Goal: Transaction & Acquisition: Purchase product/service

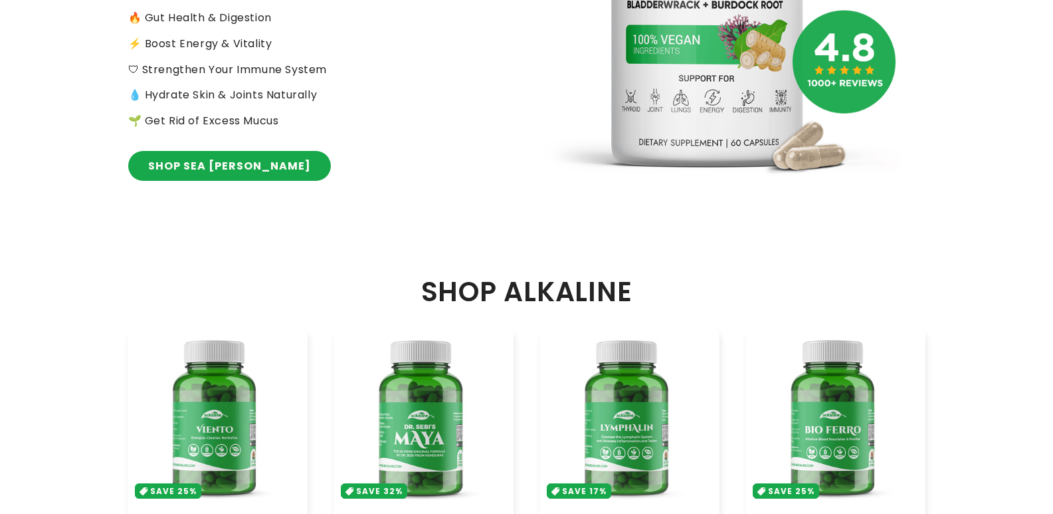
scroll to position [332, 0]
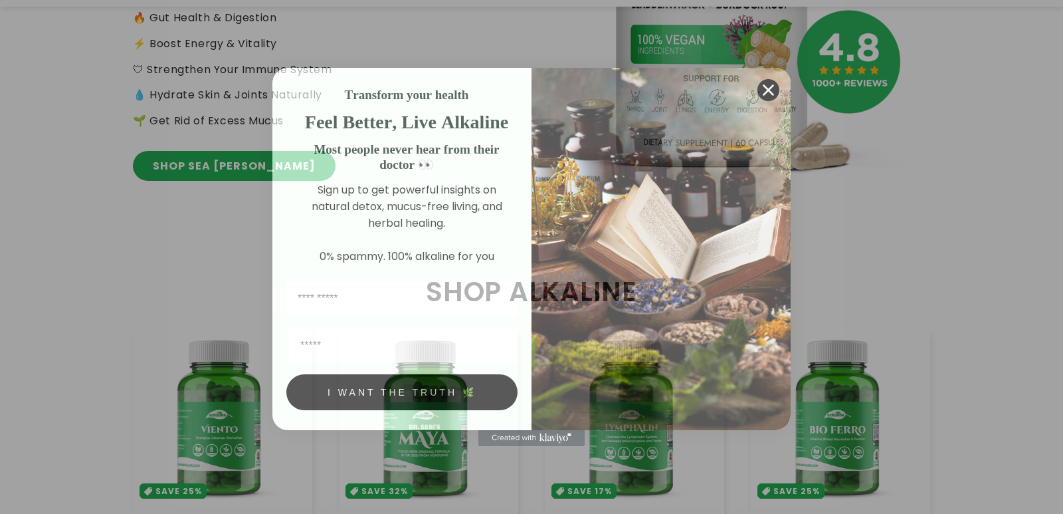
click at [768, 85] on circle "Close dialog" at bounding box center [768, 90] width 22 height 22
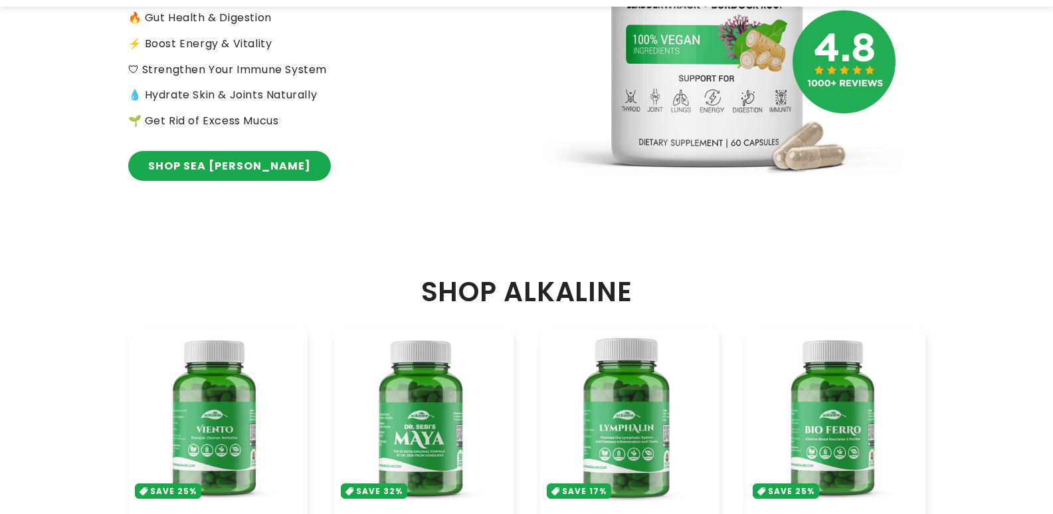
scroll to position [465, 0]
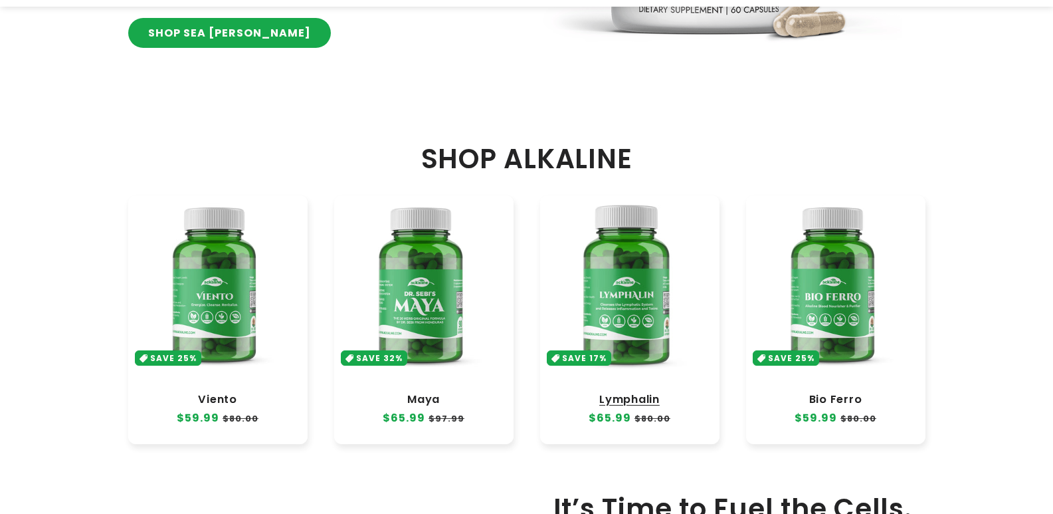
click at [638, 393] on link "Lymphalin" at bounding box center [629, 399] width 153 height 13
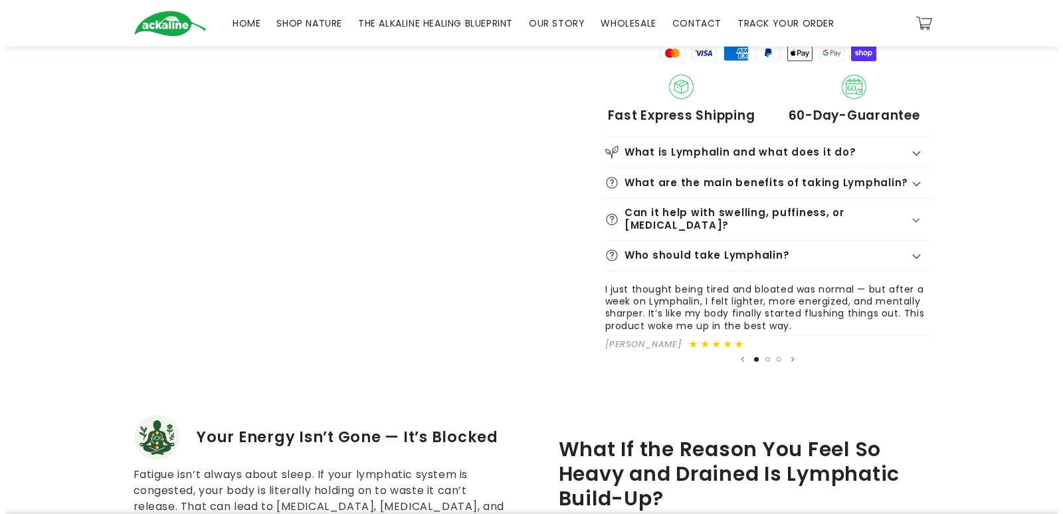
scroll to position [332, 0]
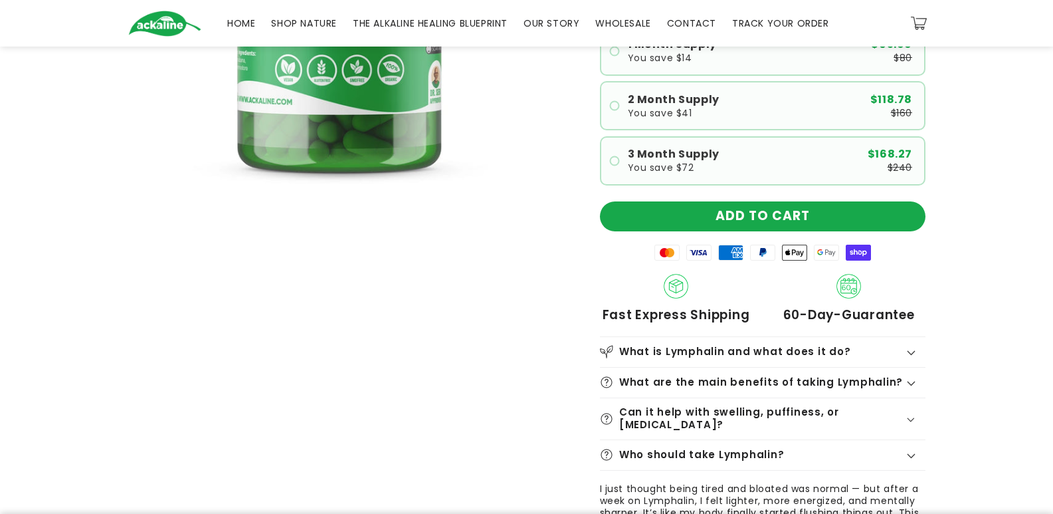
click at [729, 197] on product-info "Rated 4.9 | 368+ Reviews Lymphalin - Dr. Sebi Original Formula Regular price $6…" at bounding box center [763, 165] width 326 height 800
click at [728, 214] on button "ADD TO CART" at bounding box center [763, 216] width 326 height 30
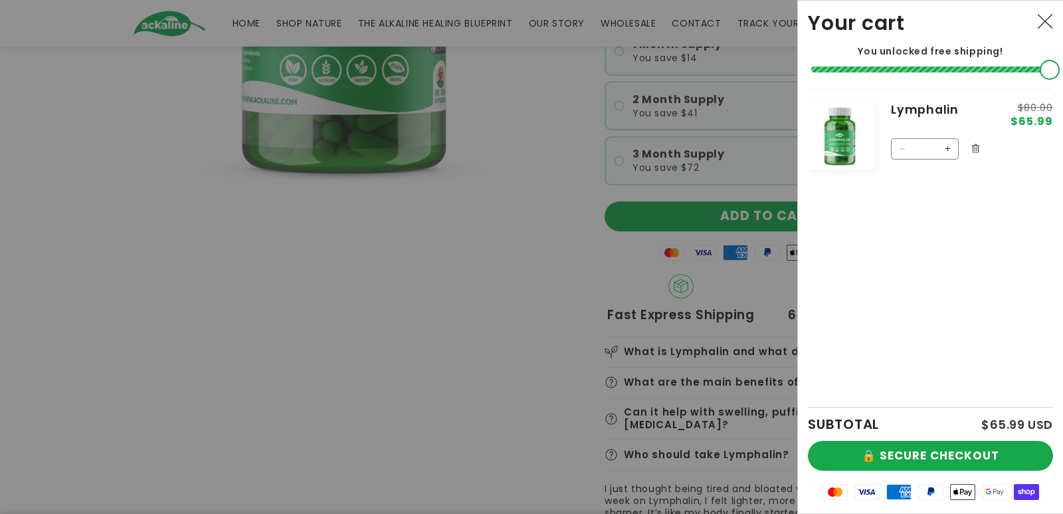
click at [948, 148] on button "Increase quantity for Lymphalin" at bounding box center [947, 148] width 21 height 21
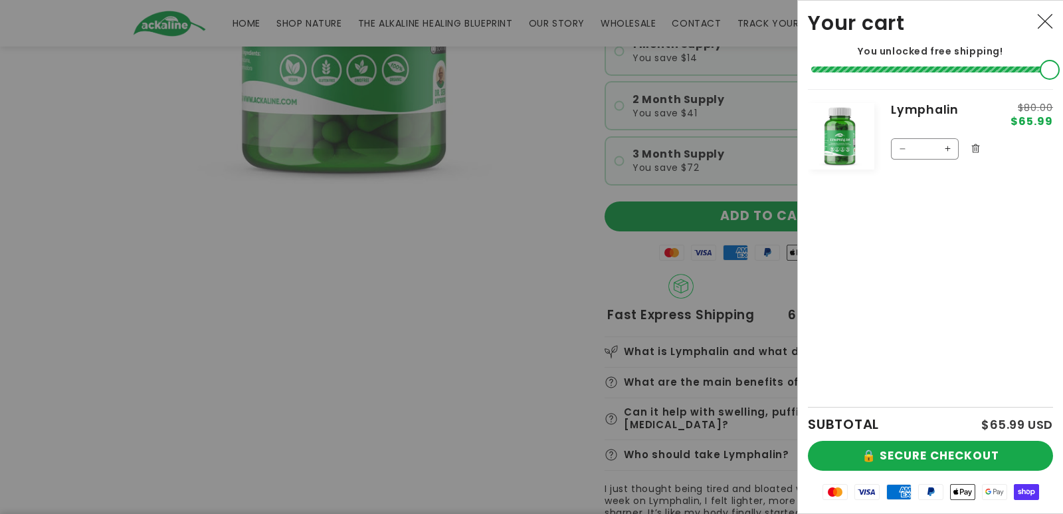
click at [948, 148] on button "Increase quantity for Lymphalin" at bounding box center [947, 148] width 21 height 21
type input "*"
click at [903, 453] on button "🔒 SECURE CHECKOUT" at bounding box center [930, 456] width 245 height 30
